Goal: Task Accomplishment & Management: Manage account settings

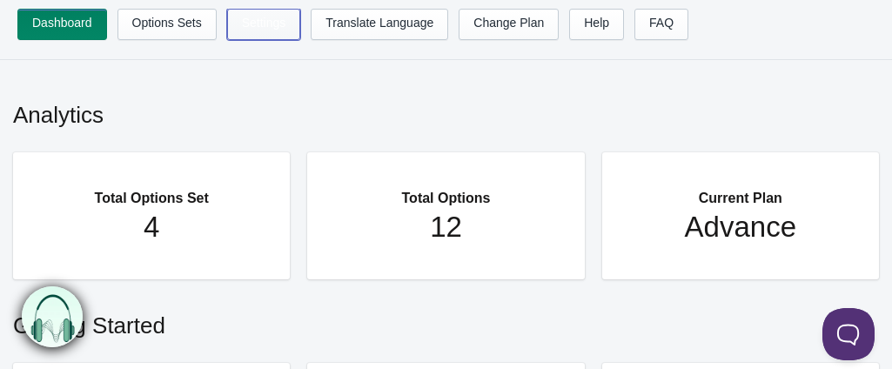
click at [238, 30] on link "Settings" at bounding box center [264, 24] width 74 height 31
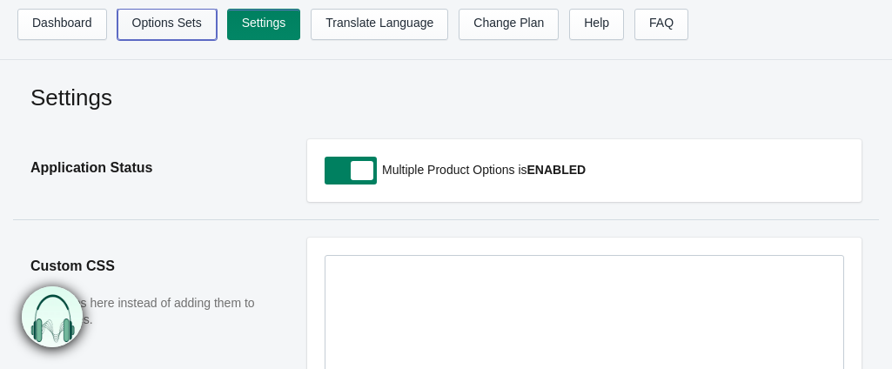
click at [176, 27] on link "Options Sets" at bounding box center [166, 24] width 99 height 31
